Goal: Communication & Community: Answer question/provide support

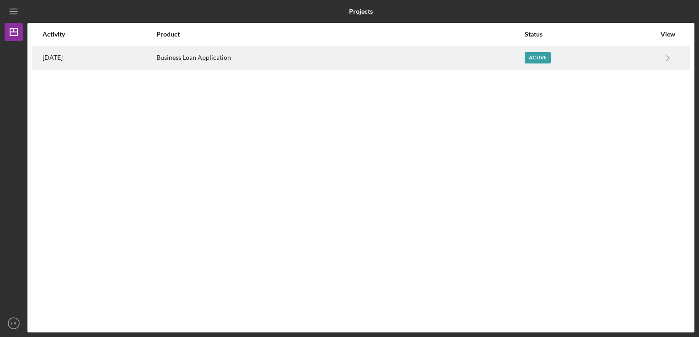
click at [224, 59] on div "Business Loan Application" at bounding box center [339, 58] width 367 height 23
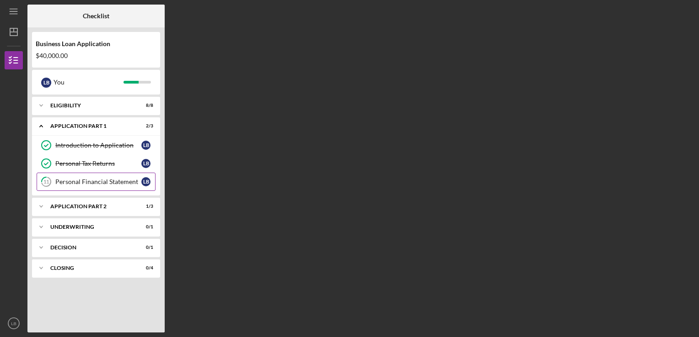
click at [89, 178] on div "Personal Financial Statement" at bounding box center [98, 181] width 86 height 7
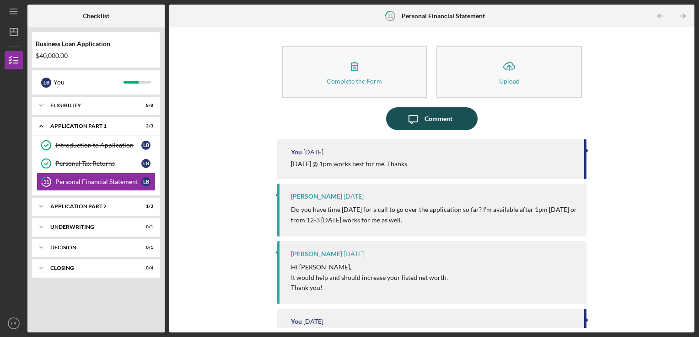
click at [426, 116] on div "Comment" at bounding box center [438, 118] width 28 height 23
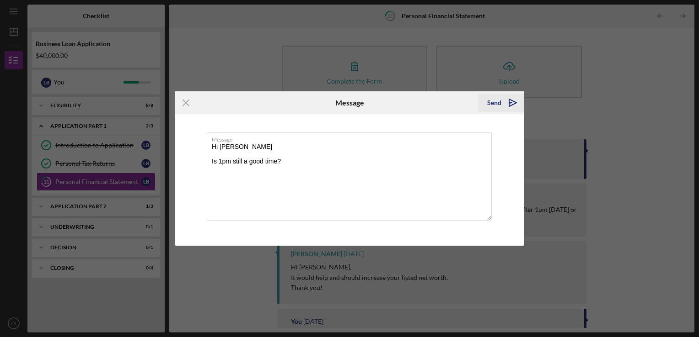
type textarea "Hi [PERSON_NAME] Is 1pm still a good time?"
click at [493, 104] on div "Send" at bounding box center [494, 103] width 14 height 18
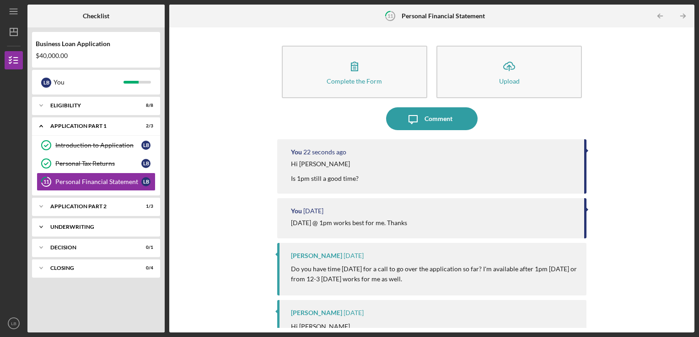
click at [40, 226] on polyline at bounding box center [41, 227] width 3 height 2
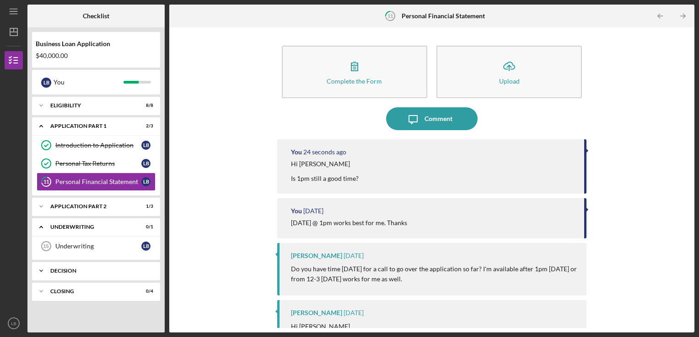
click at [43, 267] on icon "Icon/Expander" at bounding box center [41, 271] width 18 height 18
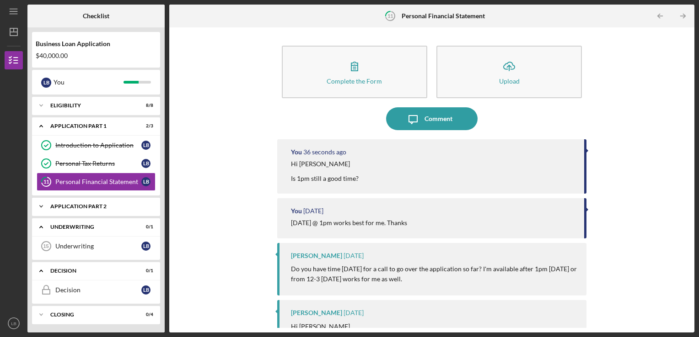
click at [42, 204] on icon "Icon/Expander" at bounding box center [41, 206] width 18 height 18
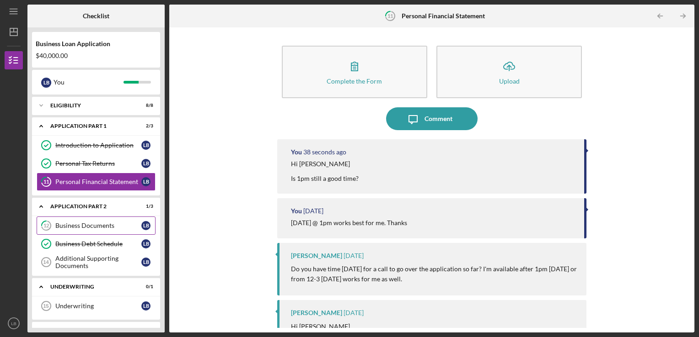
click at [88, 226] on div "Business Documents" at bounding box center [98, 225] width 86 height 7
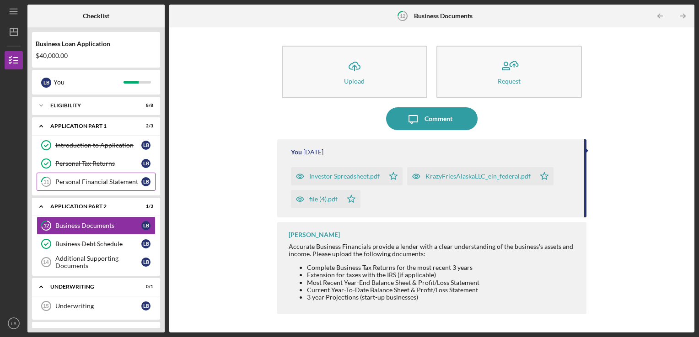
click at [78, 180] on div "Personal Financial Statement" at bounding box center [98, 181] width 86 height 7
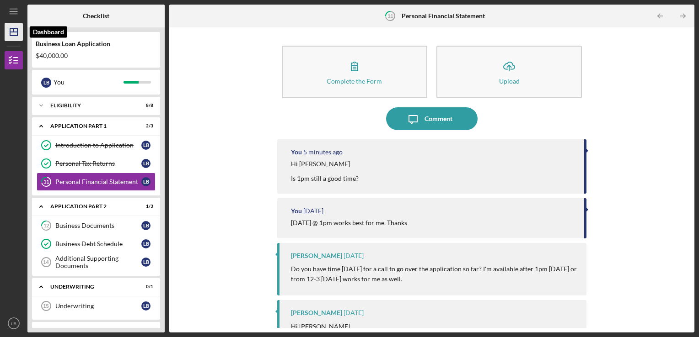
click at [17, 36] on icon "Icon/Dashboard" at bounding box center [13, 32] width 23 height 23
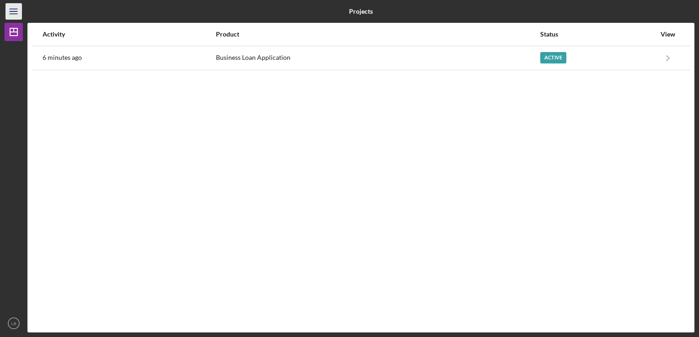
click at [9, 7] on icon "Icon/Menu" at bounding box center [14, 11] width 21 height 21
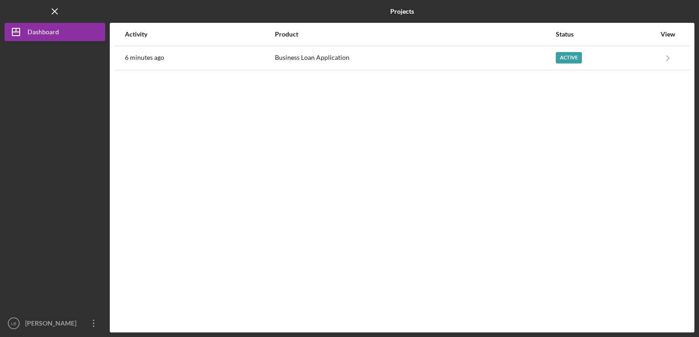
click at [165, 102] on div "Activity Product Status View 6 minutes ago Business Loan Application Active Ico…" at bounding box center [402, 178] width 584 height 310
click at [49, 13] on icon "Icon/Menu Close" at bounding box center [55, 11] width 21 height 21
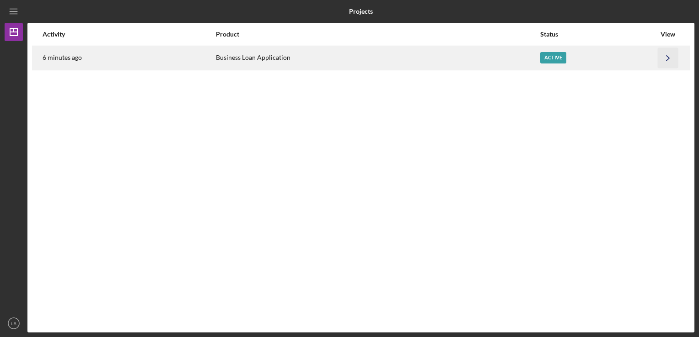
click at [668, 58] on polyline "button" at bounding box center [667, 57] width 3 height 5
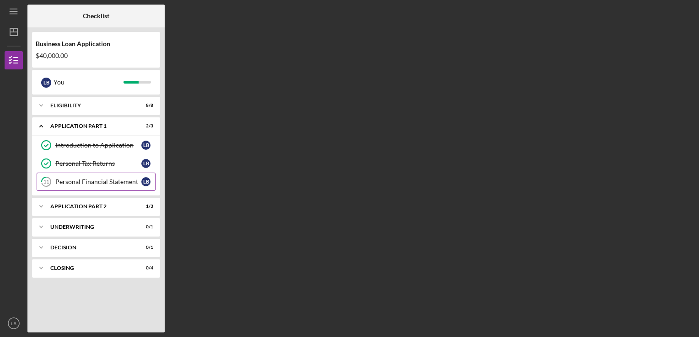
click at [87, 181] on div "Personal Financial Statement" at bounding box center [98, 181] width 86 height 7
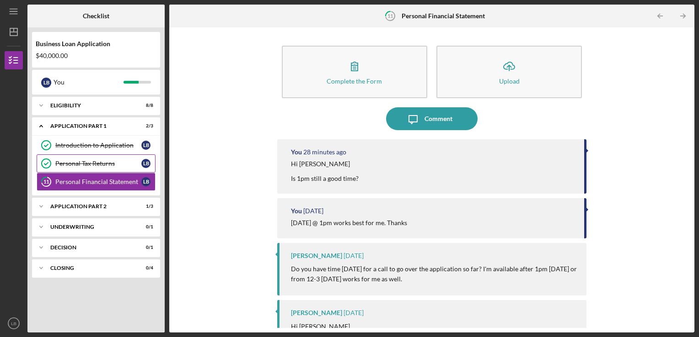
click at [78, 164] on div "Personal Tax Returns" at bounding box center [98, 163] width 86 height 7
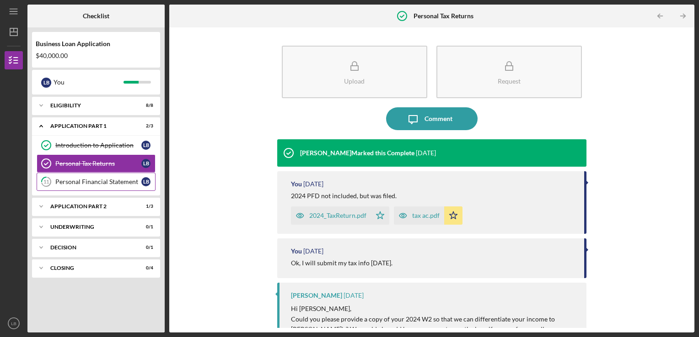
click at [79, 180] on div "Personal Financial Statement" at bounding box center [98, 181] width 86 height 7
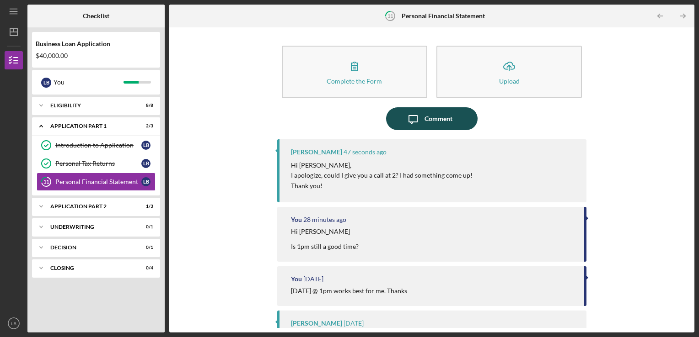
click at [439, 119] on div "Comment" at bounding box center [438, 118] width 28 height 23
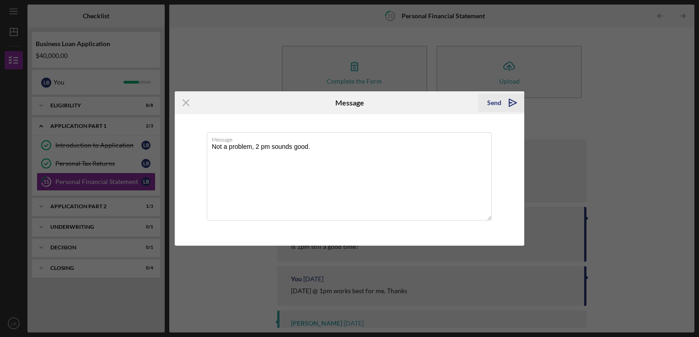
type textarea "Not a problem, 2 pm sounds good."
click at [502, 98] on icon "Icon/icon-invite-send" at bounding box center [512, 102] width 23 height 23
click at [610, 120] on div "Icon/Menu Close Message Sending Message Not a problem, 2 pm sounds good. Cancel…" at bounding box center [349, 168] width 699 height 337
